Goal: Entertainment & Leisure: Consume media (video, audio)

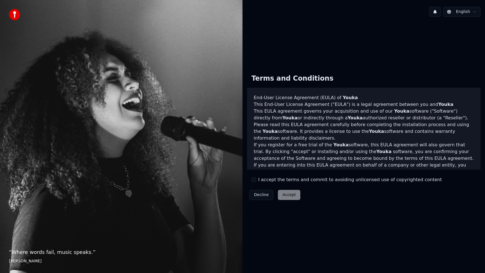
click at [284, 193] on div "Decline Accept" at bounding box center [275, 195] width 56 height 15
click at [290, 193] on div "Decline Accept" at bounding box center [275, 195] width 56 height 15
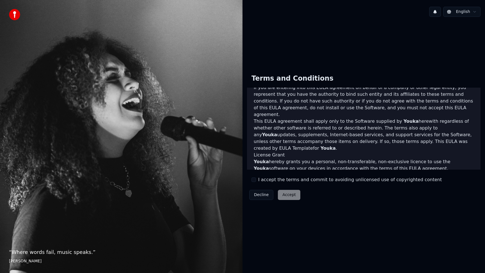
scroll to position [255, 0]
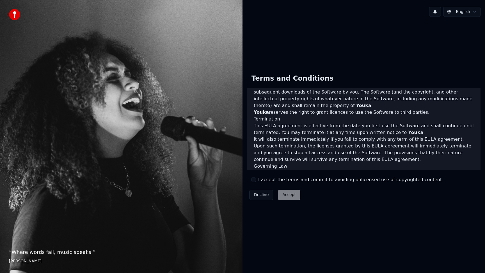
click at [252, 179] on button "I accept the terms and commit to avoiding unlicensed use of copyrighted content" at bounding box center [254, 179] width 4 height 4
click at [295, 197] on button "Accept" at bounding box center [289, 195] width 22 height 10
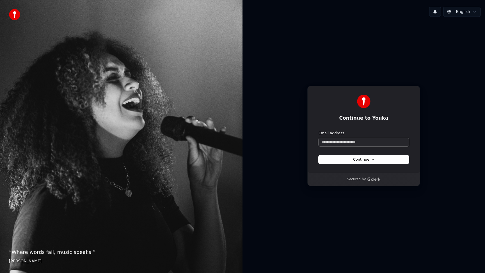
click at [369, 143] on input "Email address" at bounding box center [364, 142] width 90 height 8
click at [363, 160] on span "Continue" at bounding box center [363, 159] width 21 height 5
type input "**********"
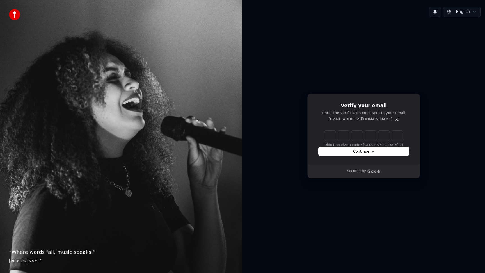
click at [329, 136] on input "Enter verification code" at bounding box center [364, 136] width 79 height 10
type input "******"
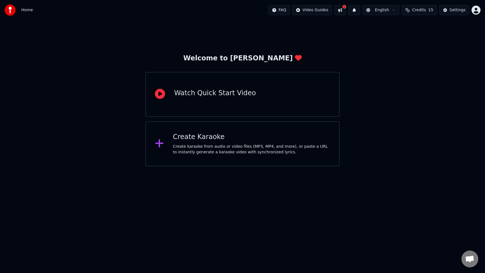
click at [206, 147] on div "Create karaoke from audio or video files (MP3, MP4, and more), or paste a URL t…" at bounding box center [251, 149] width 157 height 11
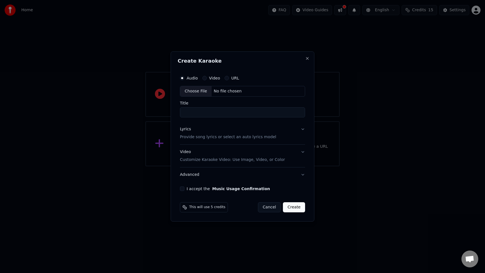
click at [233, 77] on label "URL" at bounding box center [235, 78] width 8 height 4
click at [229, 77] on button "URL" at bounding box center [227, 78] width 4 height 4
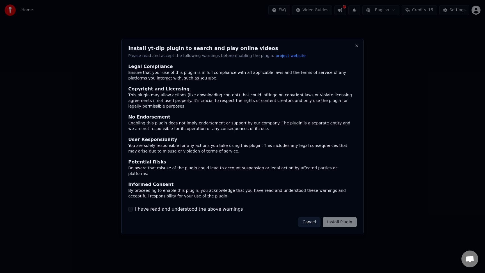
click at [338, 220] on div "Cancel Install Plugin" at bounding box center [327, 222] width 59 height 10
click at [275, 76] on div "Ensure that your use of this plugin is in full compliance with all applicable l…" at bounding box center [242, 75] width 229 height 11
click at [131, 208] on button "I have read and understood the above warnings" at bounding box center [130, 209] width 4 height 4
click at [331, 218] on button "Install Plugin" at bounding box center [340, 222] width 34 height 10
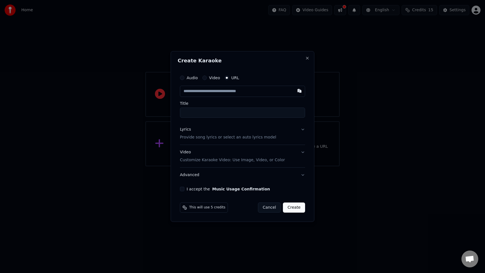
click at [233, 77] on label "URL" at bounding box center [235, 78] width 8 height 4
click at [229, 77] on button "URL" at bounding box center [227, 78] width 4 height 4
click at [300, 91] on button "button" at bounding box center [299, 91] width 11 height 10
click at [282, 91] on input "text" at bounding box center [242, 91] width 125 height 11
paste input "**********"
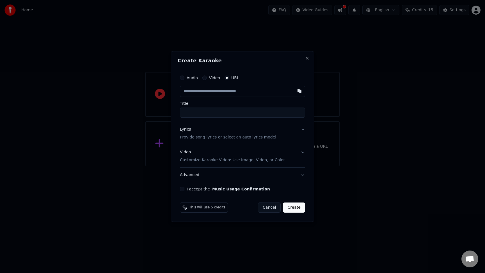
type input "**********"
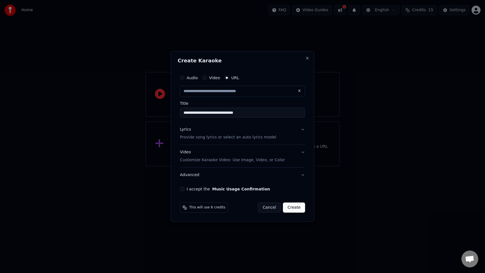
click at [303, 128] on button "Lyrics Provide song lyrics or select an auto lyrics model" at bounding box center [242, 133] width 125 height 22
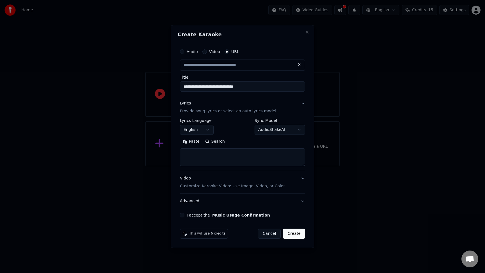
type input "**********"
click at [207, 129] on body "**********" at bounding box center [242, 83] width 485 height 166
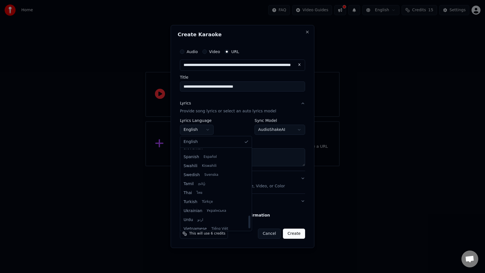
scroll to position [416, 0]
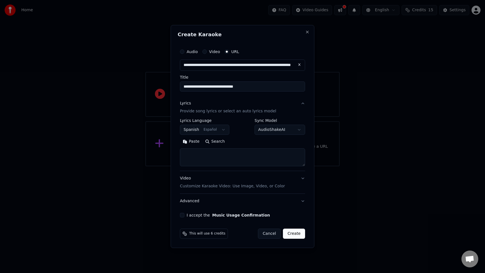
click at [180, 215] on button "I accept the Music Usage Confirmation" at bounding box center [182, 215] width 4 height 4
click at [294, 234] on button "Create" at bounding box center [294, 234] width 22 height 10
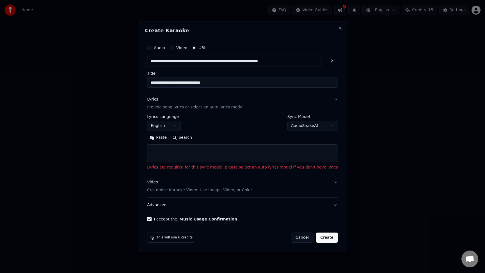
click at [193, 152] on textarea at bounding box center [242, 153] width 191 height 18
click at [323, 127] on body "**********" at bounding box center [242, 83] width 485 height 166
click at [248, 141] on body "**********" at bounding box center [242, 83] width 485 height 166
click at [184, 125] on body "**********" at bounding box center [242, 83] width 485 height 166
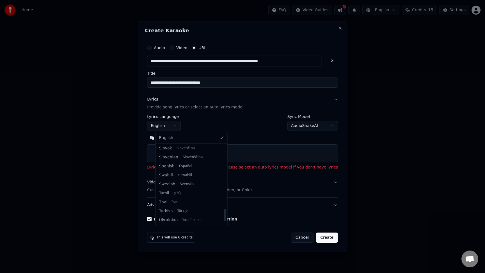
scroll to position [402, 0]
select select "**"
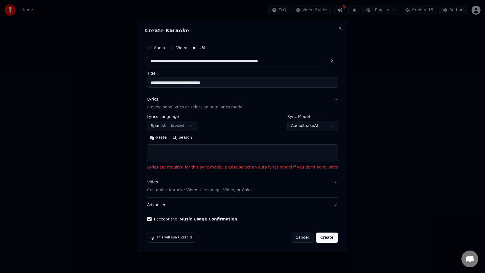
click at [170, 135] on button "Paste" at bounding box center [158, 137] width 22 height 9
type textarea "**********"
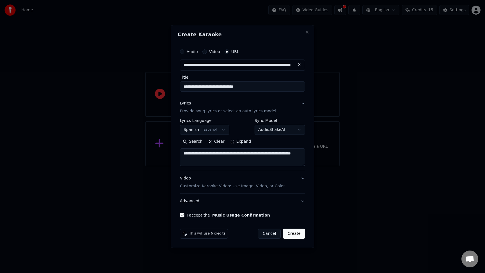
click at [293, 234] on button "Create" at bounding box center [294, 234] width 22 height 10
select select "**"
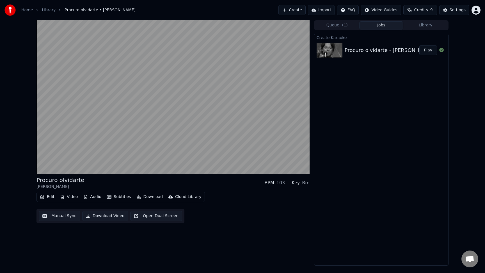
click at [116, 196] on button "Subtitles" at bounding box center [119, 197] width 28 height 8
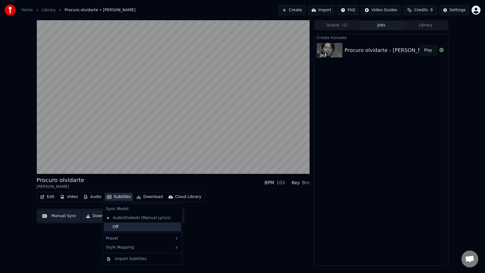
click at [116, 227] on div "Off" at bounding box center [142, 226] width 77 height 9
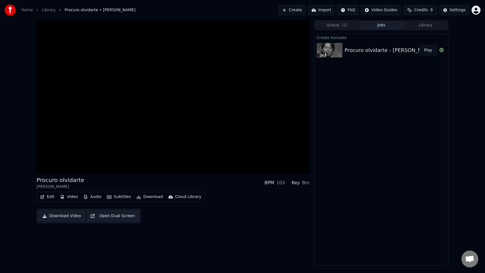
click at [85, 211] on button "Download Video" at bounding box center [62, 216] width 46 height 10
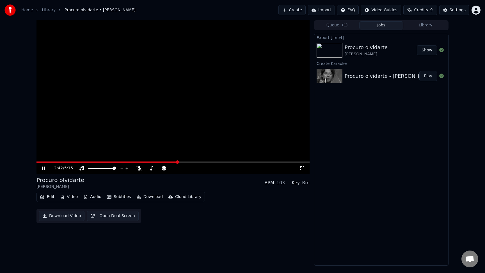
click at [323, 11] on button "Import" at bounding box center [321, 10] width 27 height 10
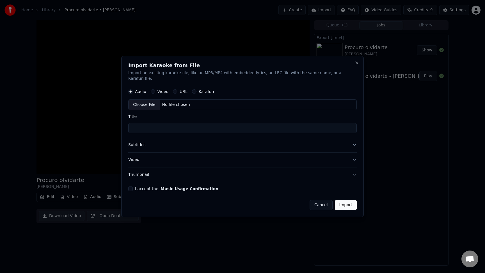
click at [313, 202] on button "Cancel" at bounding box center [321, 205] width 23 height 10
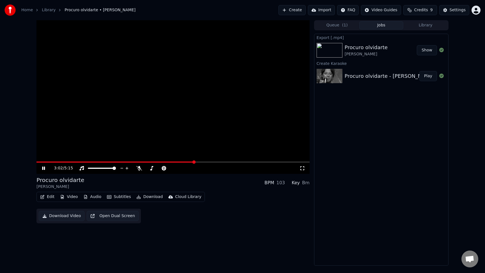
click at [44, 166] on icon at bounding box center [47, 168] width 13 height 4
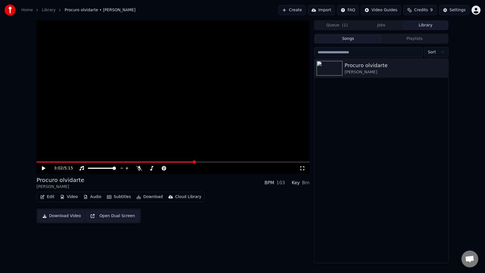
click at [428, 24] on button "Library" at bounding box center [425, 25] width 44 height 8
click at [442, 67] on icon "button" at bounding box center [444, 68] width 6 height 4
click at [437, 99] on div "Open Directory" at bounding box center [444, 96] width 43 height 9
click at [357, 67] on div "Procuro olvidarte" at bounding box center [393, 65] width 96 height 8
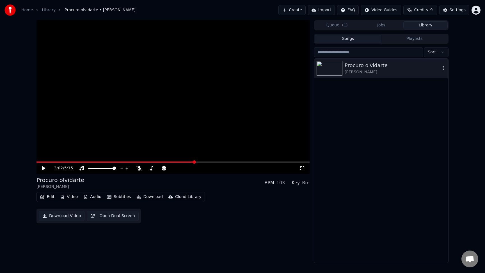
click at [332, 72] on img at bounding box center [330, 68] width 26 height 15
click at [42, 168] on icon at bounding box center [43, 168] width 3 height 4
click at [39, 161] on span at bounding box center [37, 161] width 3 height 1
click at [37, 162] on span at bounding box center [38, 161] width 5 height 1
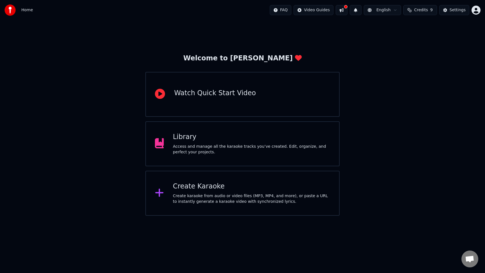
click at [180, 139] on div "Library" at bounding box center [251, 137] width 157 height 9
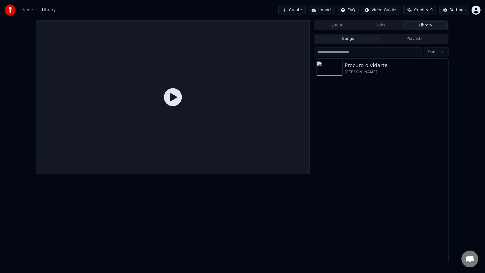
click at [173, 100] on icon at bounding box center [173, 97] width 18 height 18
click at [172, 95] on icon at bounding box center [173, 97] width 18 height 18
click at [174, 101] on icon at bounding box center [173, 97] width 18 height 18
click at [354, 67] on div "Procuro olvidarte" at bounding box center [393, 65] width 96 height 8
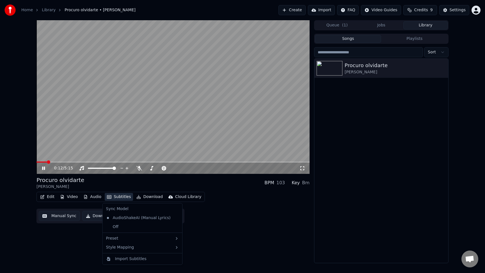
click at [117, 193] on button "Subtitles" at bounding box center [119, 197] width 28 height 8
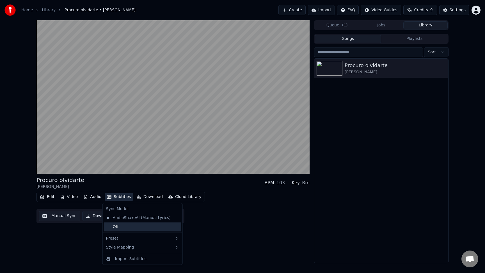
click at [117, 228] on div "Off" at bounding box center [142, 226] width 77 height 9
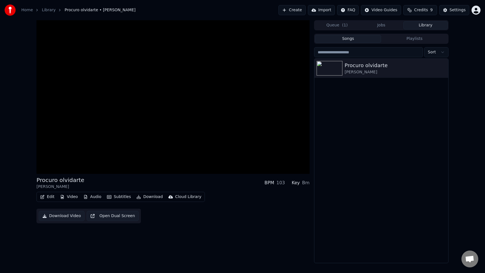
click at [139, 211] on button "Open Dual Screen" at bounding box center [113, 216] width 52 height 10
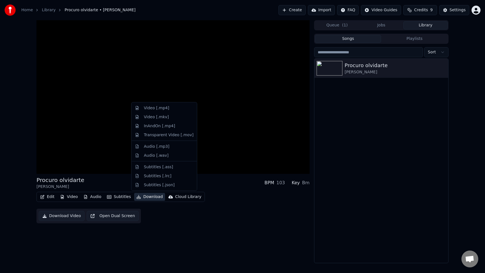
click at [144, 196] on button "Download" at bounding box center [149, 197] width 31 height 8
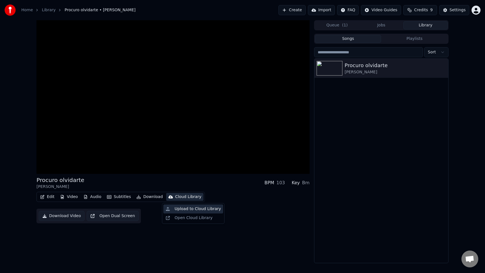
click at [186, 207] on div "Upload to Cloud Library" at bounding box center [198, 209] width 46 height 6
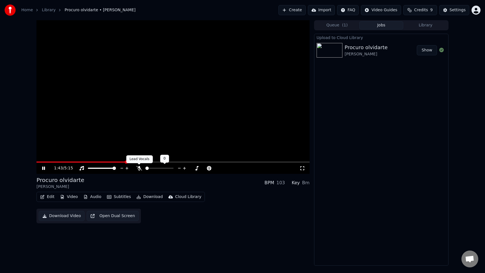
click at [138, 168] on icon at bounding box center [139, 168] width 6 height 4
click at [138, 168] on icon at bounding box center [139, 168] width 3 height 4
